Goal: Information Seeking & Learning: Check status

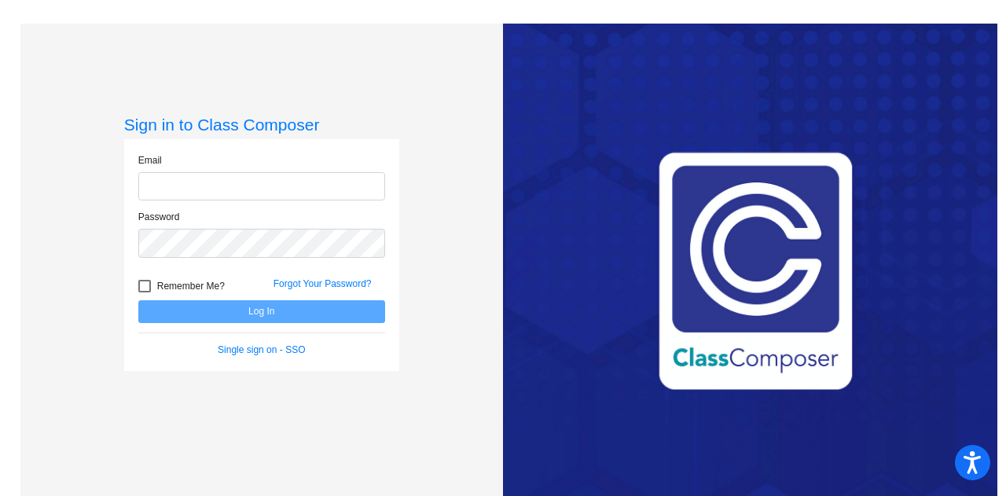
type input "[PERSON_NAME][EMAIL_ADDRESS][PERSON_NAME][DOMAIN_NAME]"
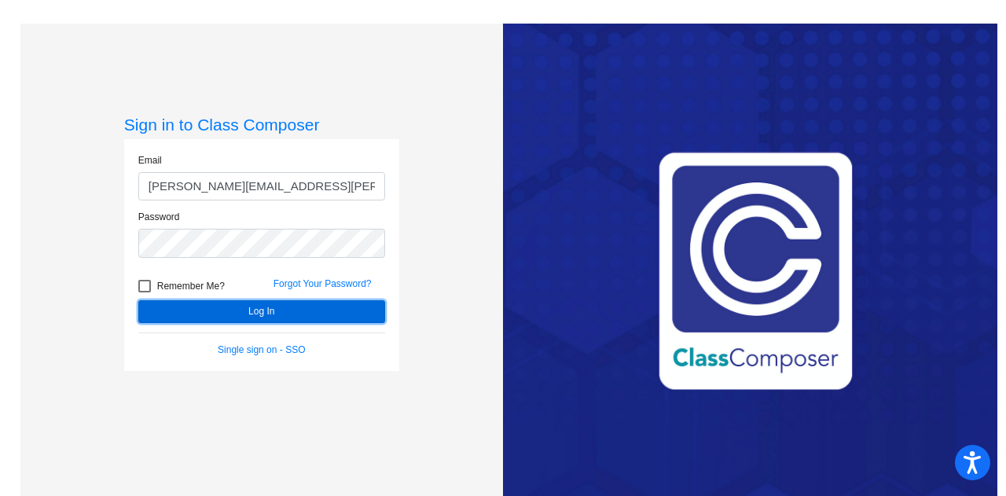
click at [258, 303] on button "Log In" at bounding box center [261, 311] width 247 height 23
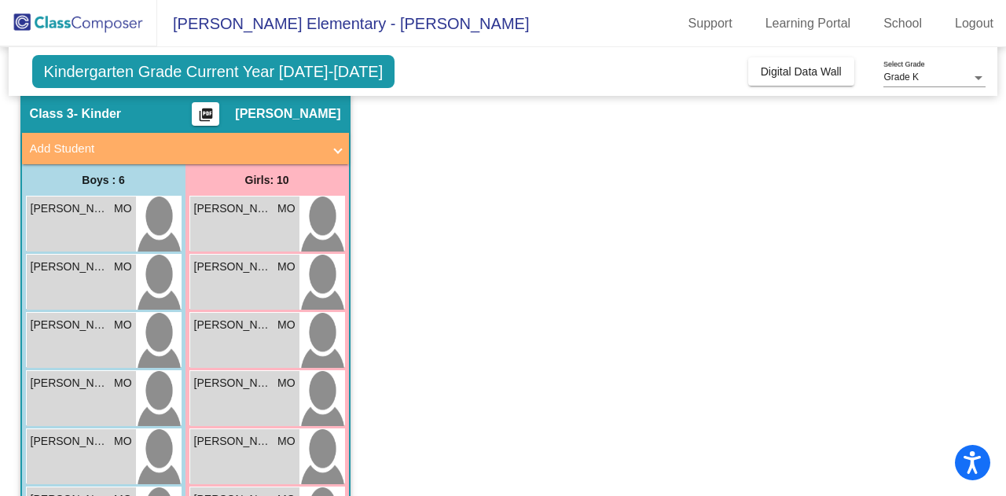
scroll to position [58, 0]
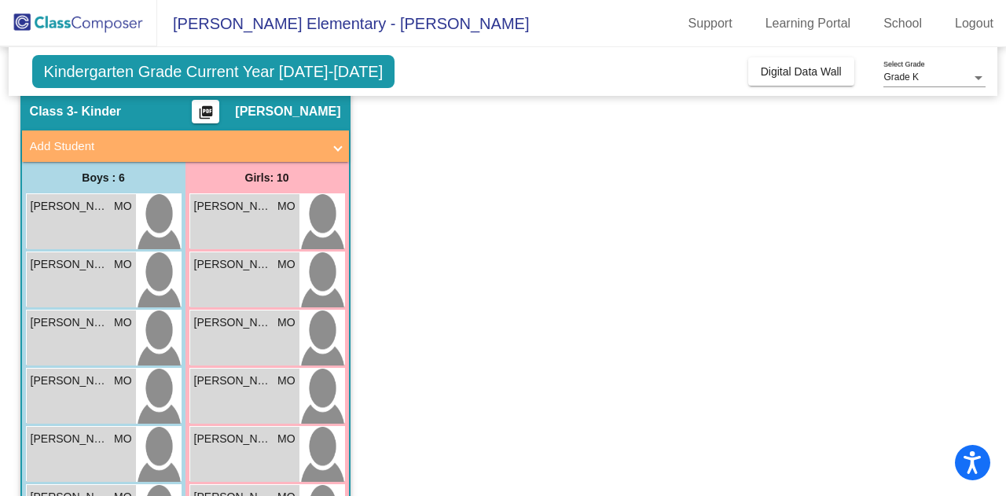
click at [57, 321] on span "[PERSON_NAME]" at bounding box center [70, 322] width 79 height 17
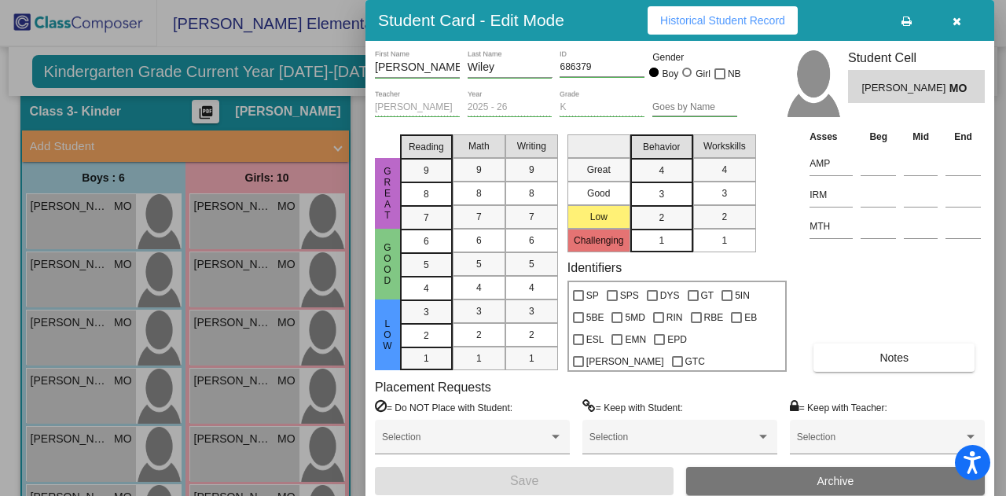
click at [102, 271] on div at bounding box center [503, 248] width 1006 height 496
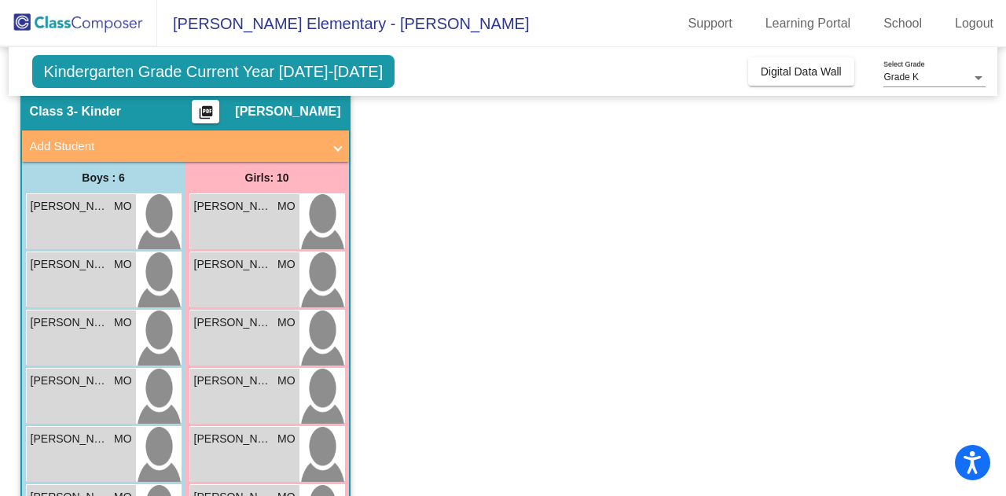
click at [92, 275] on div "[PERSON_NAME] MO lock do_not_disturb_alt" at bounding box center [81, 279] width 109 height 55
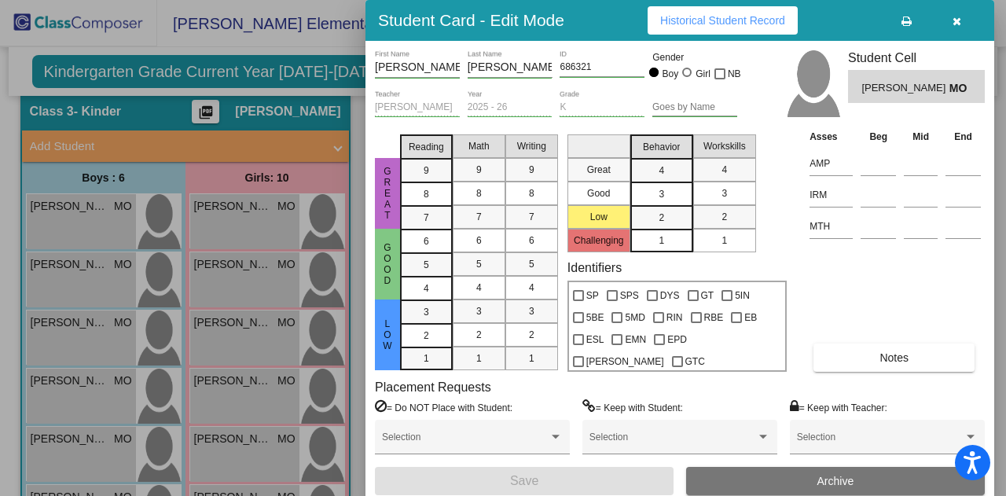
click at [66, 346] on div at bounding box center [503, 248] width 1006 height 496
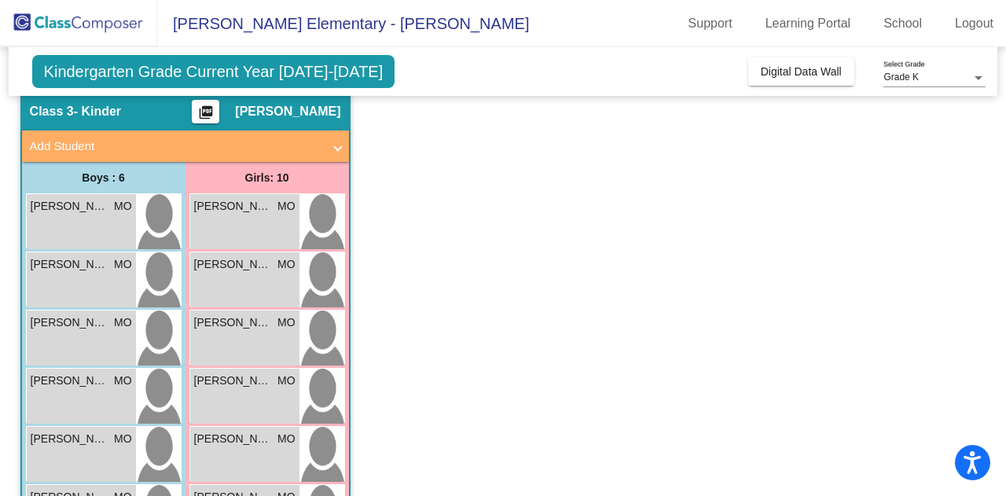
click at [70, 341] on div "[PERSON_NAME] MO lock do_not_disturb_alt" at bounding box center [81, 337] width 109 height 55
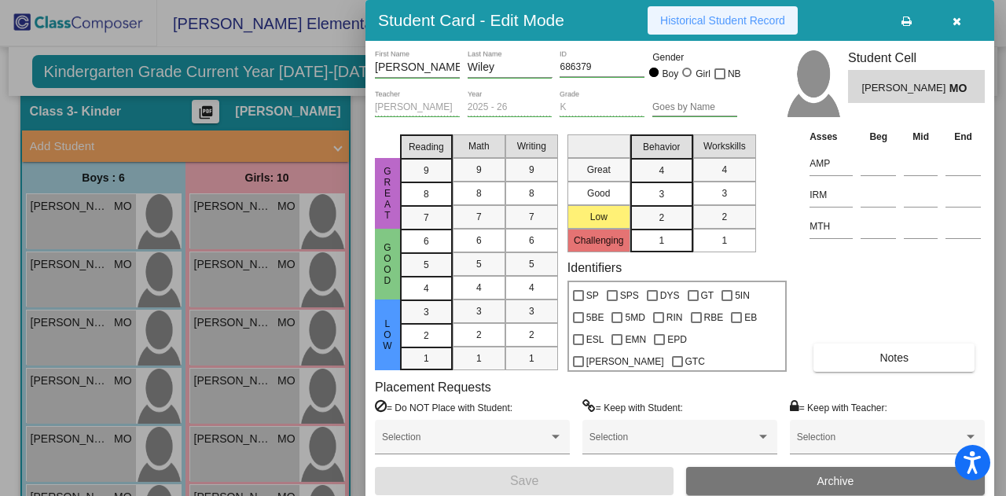
click at [725, 33] on button "Historical Student Record" at bounding box center [723, 20] width 150 height 28
click at [264, 326] on div at bounding box center [503, 248] width 1006 height 496
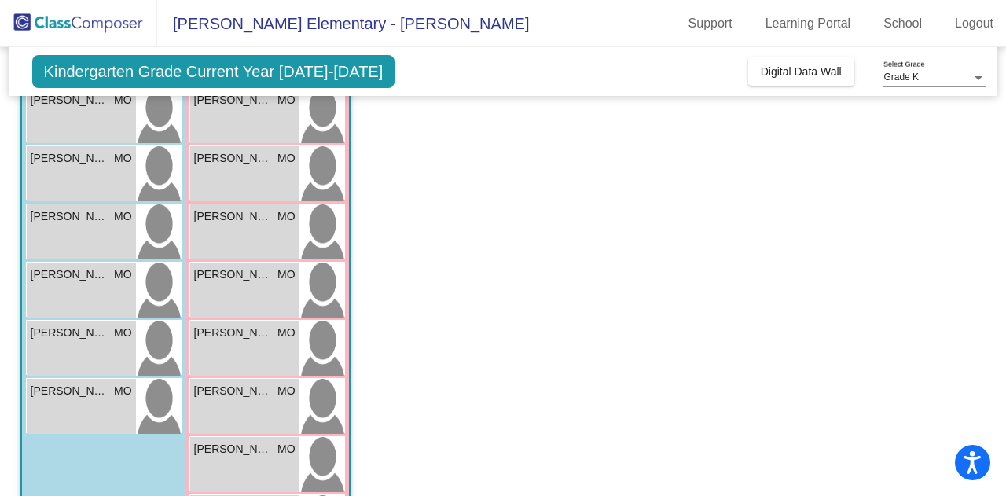
scroll to position [165, 0]
click at [239, 406] on div "[PERSON_NAME] MO lock do_not_disturb_alt" at bounding box center [244, 405] width 109 height 55
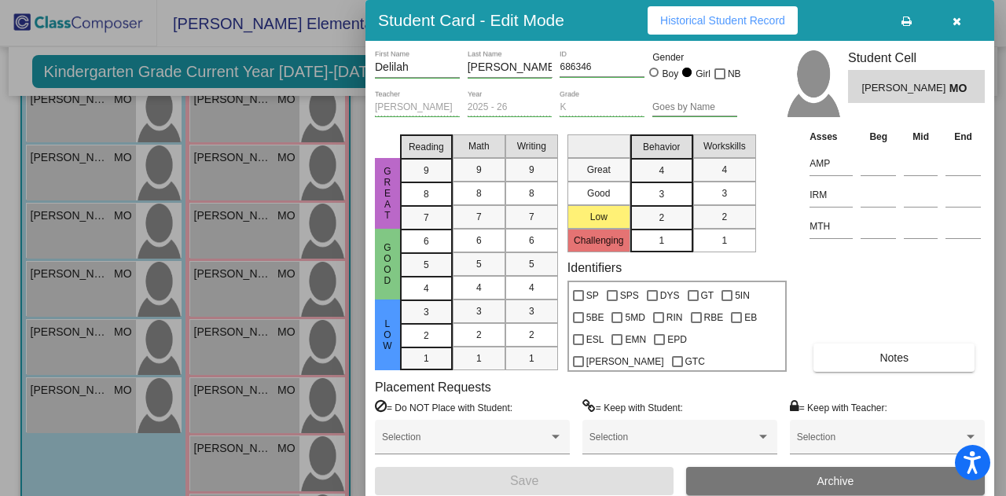
click at [717, 21] on span "Historical Student Record" at bounding box center [722, 20] width 125 height 13
